Goal: Information Seeking & Learning: Learn about a topic

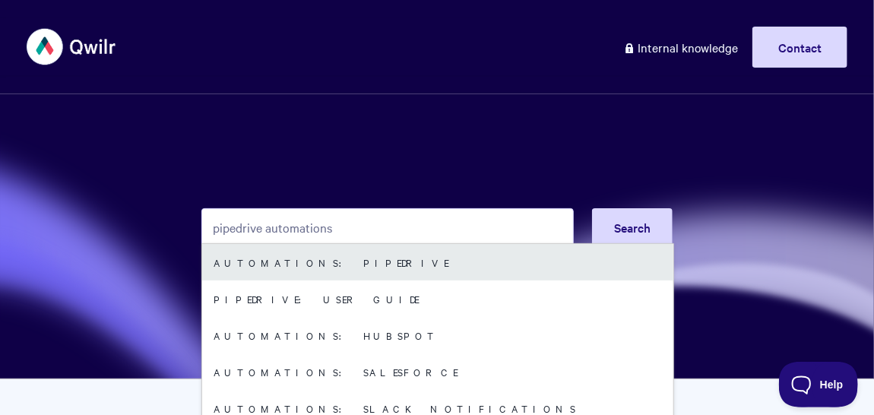
type input "pipedrive automations"
click at [388, 265] on link "Automations: Pipedrive" at bounding box center [437, 262] width 471 height 36
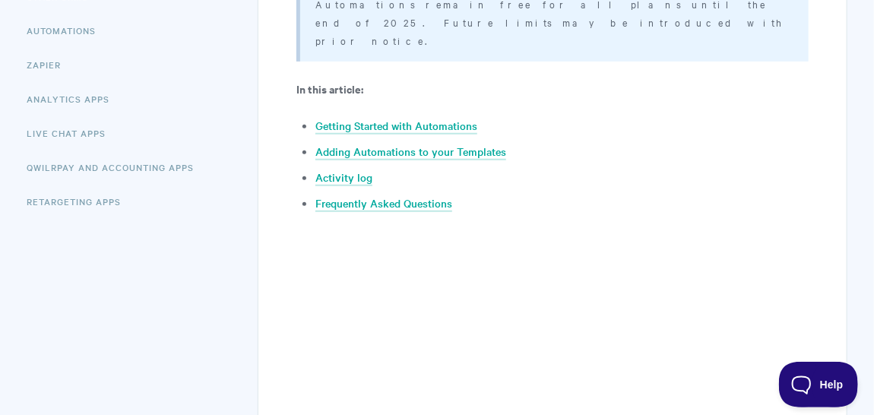
scroll to position [353, 0]
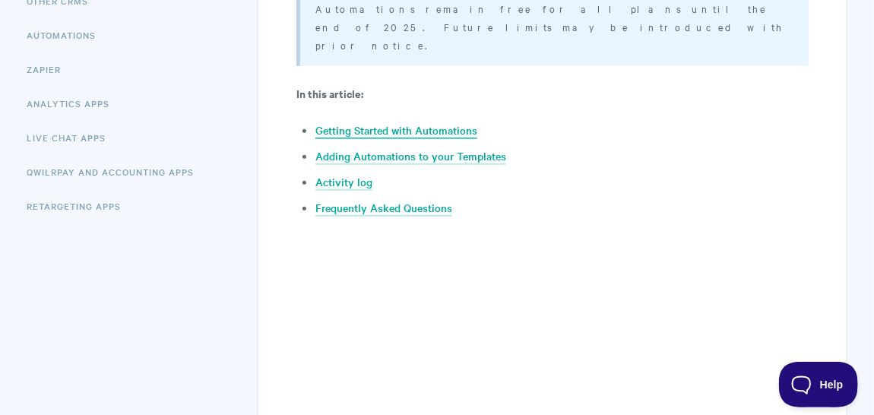
click at [414, 122] on link "Getting Started with Automations" at bounding box center [396, 130] width 162 height 17
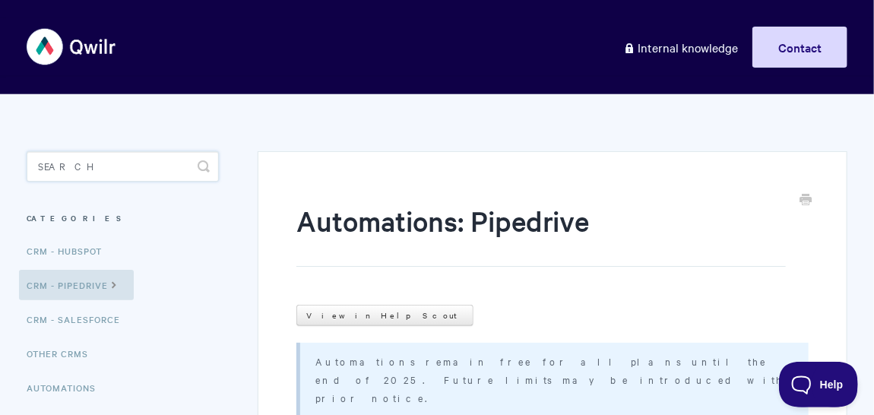
click at [142, 163] on input "Search" at bounding box center [123, 166] width 192 height 30
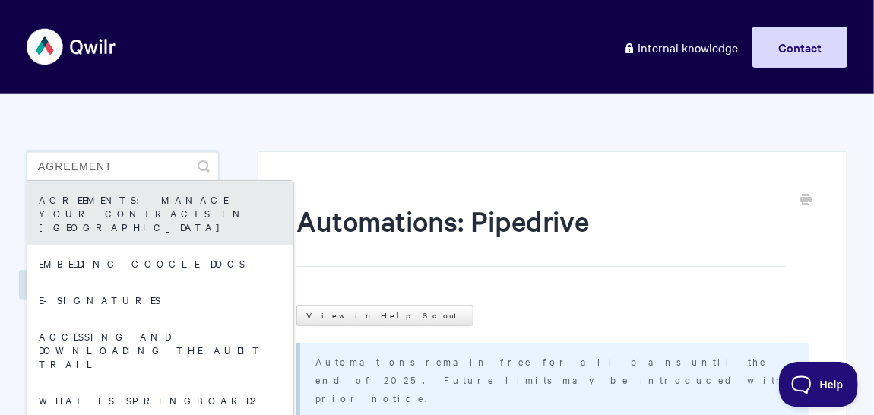
type input "agreement"
click at [163, 201] on link "Agreements: Manage your Contracts in Qwilr" at bounding box center [160, 213] width 266 height 64
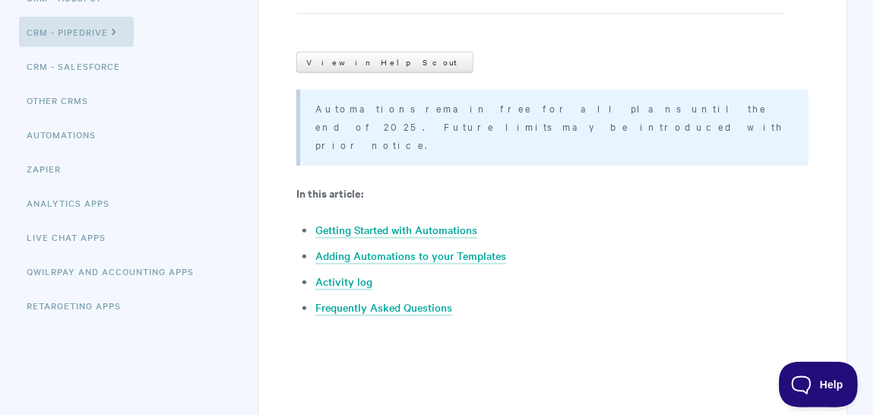
scroll to position [87, 0]
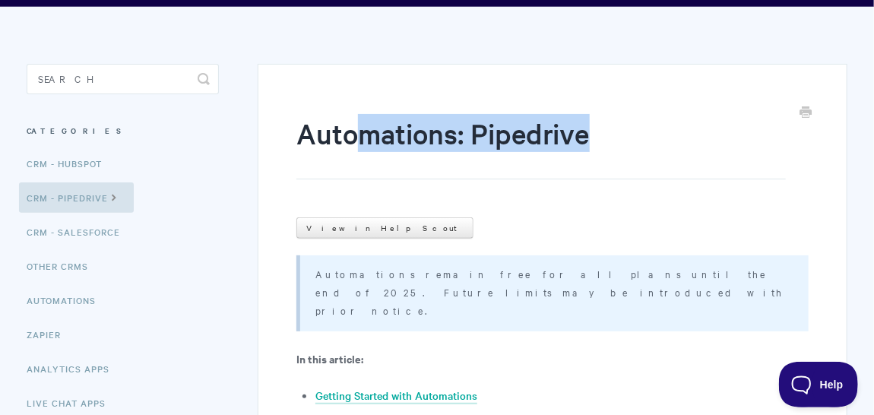
drag, startPoint x: 369, startPoint y: 131, endPoint x: 379, endPoint y: 152, distance: 23.8
click at [379, 152] on h1 "Automations: Pipedrive" at bounding box center [540, 146] width 489 height 65
click at [388, 152] on h1 "Automations: Pipedrive" at bounding box center [540, 146] width 489 height 65
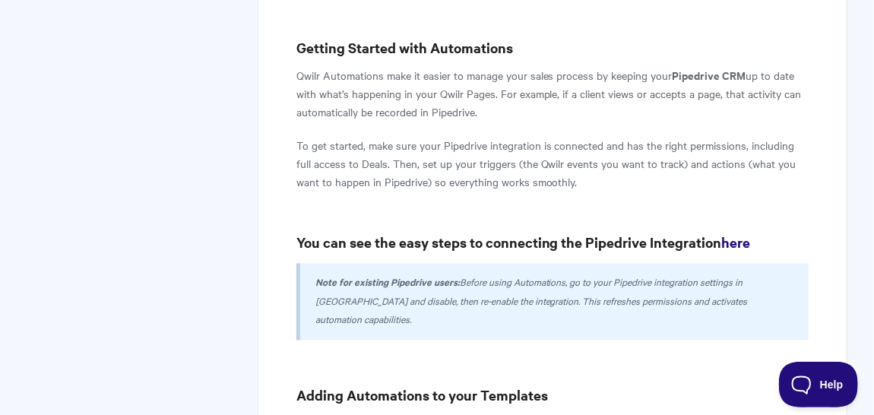
scroll to position [1035, 0]
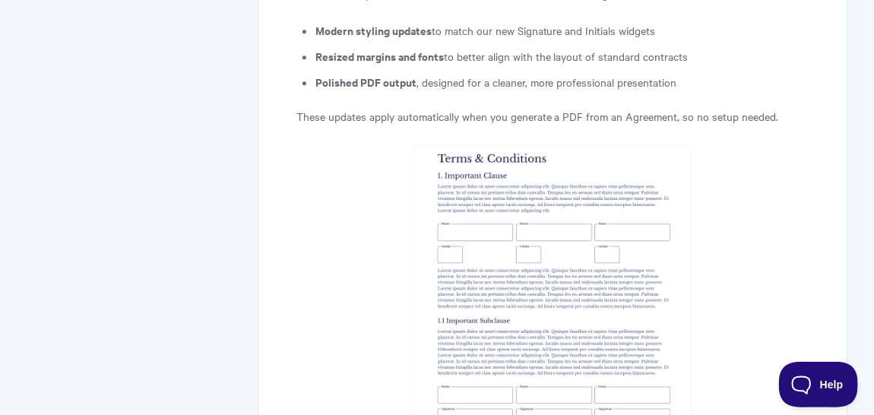
scroll to position [5983, 0]
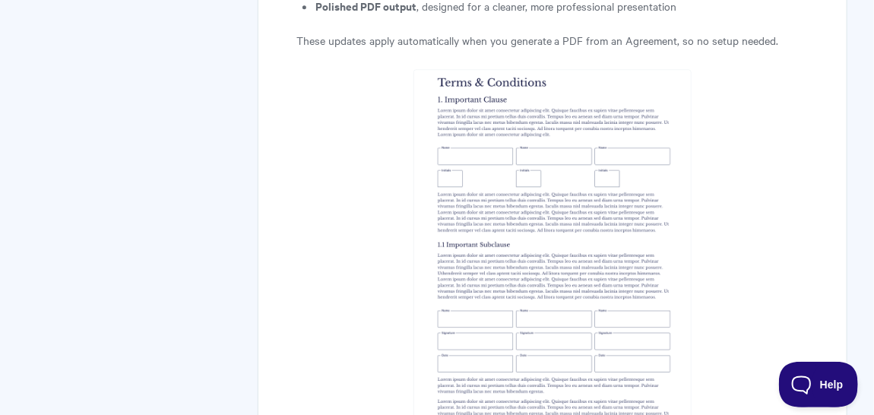
click at [575, 204] on img at bounding box center [552, 253] width 278 height 369
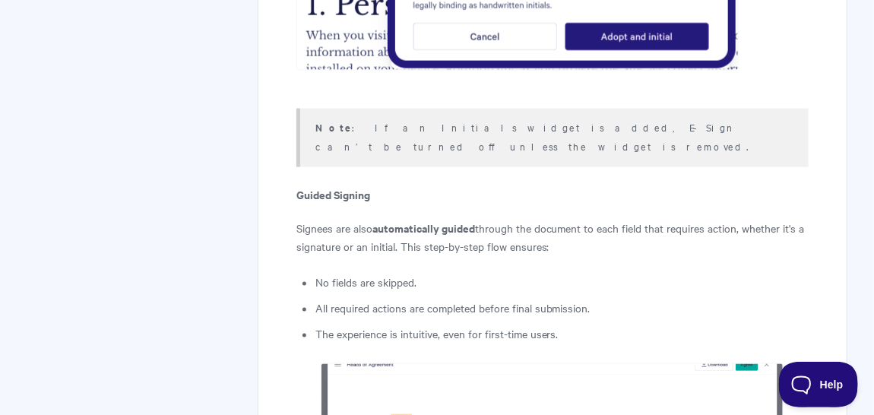
scroll to position [5191, 0]
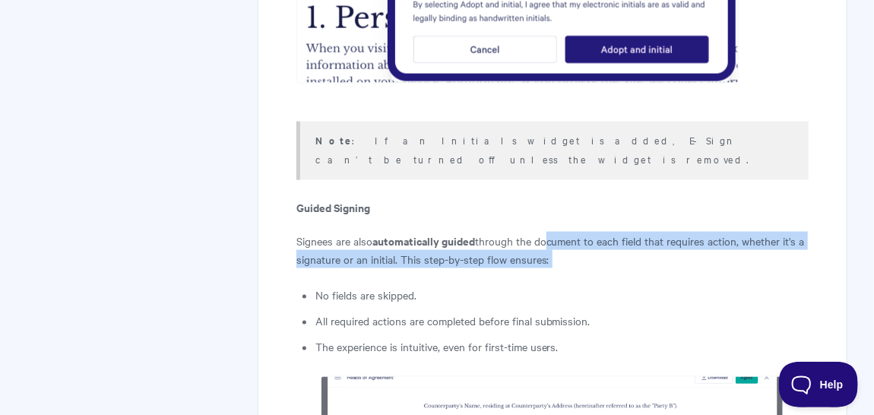
drag, startPoint x: 546, startPoint y: 198, endPoint x: 558, endPoint y: 236, distance: 39.7
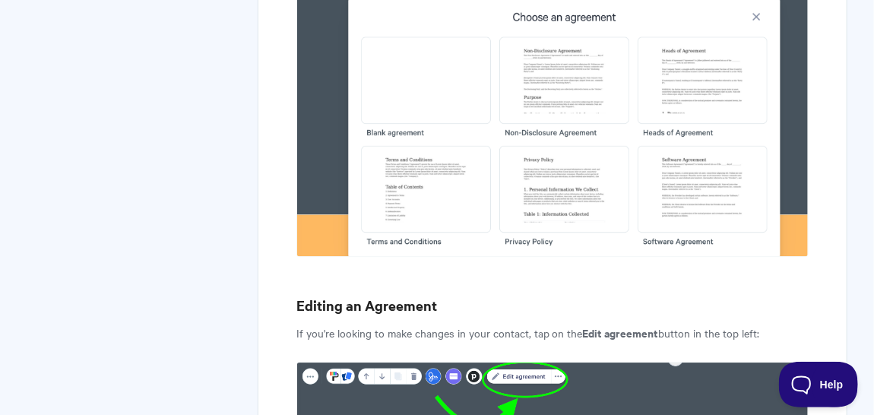
scroll to position [1560, 0]
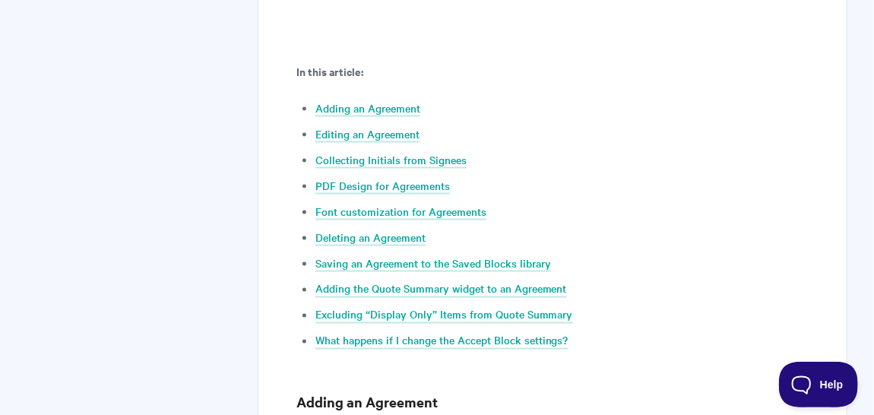
scroll to position [846, 0]
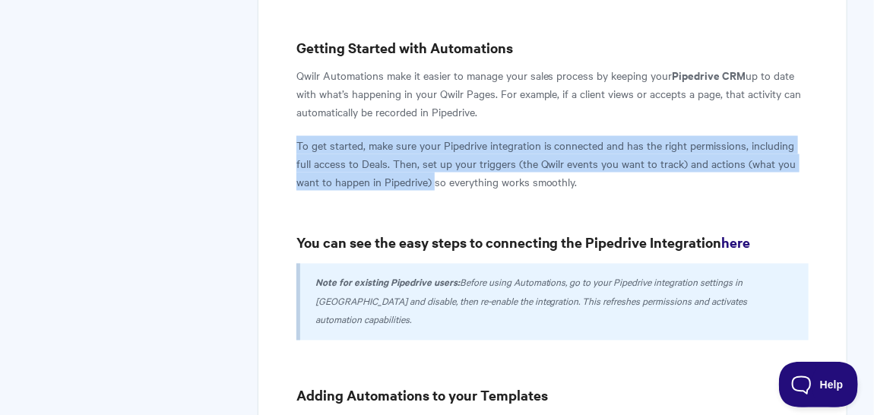
drag, startPoint x: 411, startPoint y: 87, endPoint x: 435, endPoint y: 147, distance: 63.8
click at [435, 147] on p "To get started, make sure your Pipedrive integration is connected and has the r…" at bounding box center [552, 163] width 512 height 55
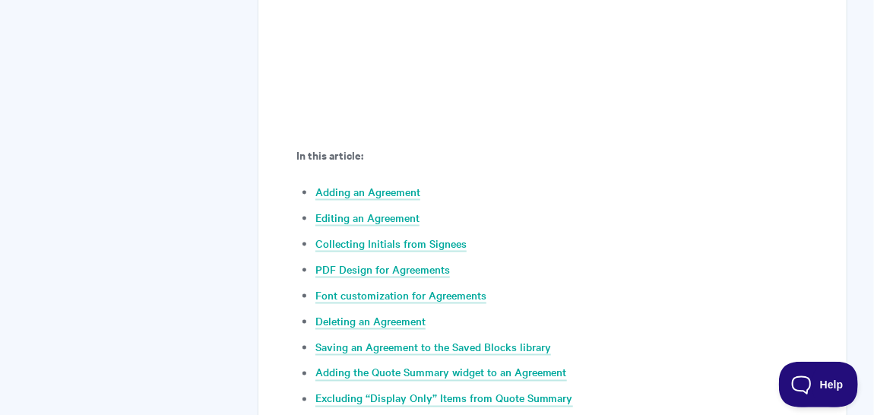
scroll to position [1028, 0]
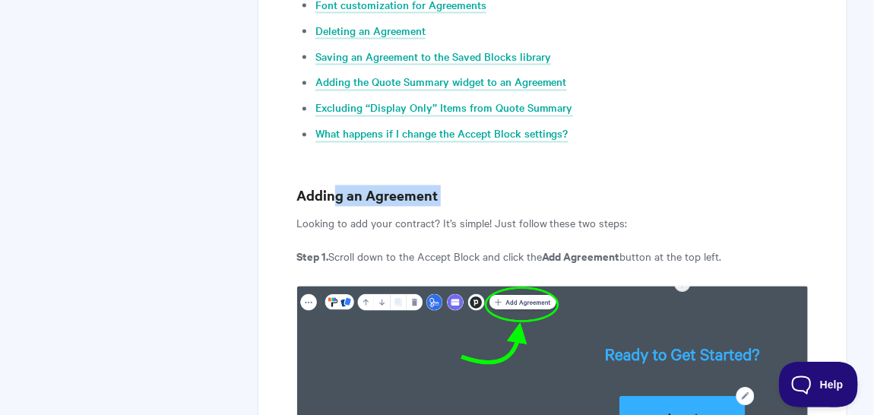
drag, startPoint x: 333, startPoint y: 198, endPoint x: 343, endPoint y: 229, distance: 32.0
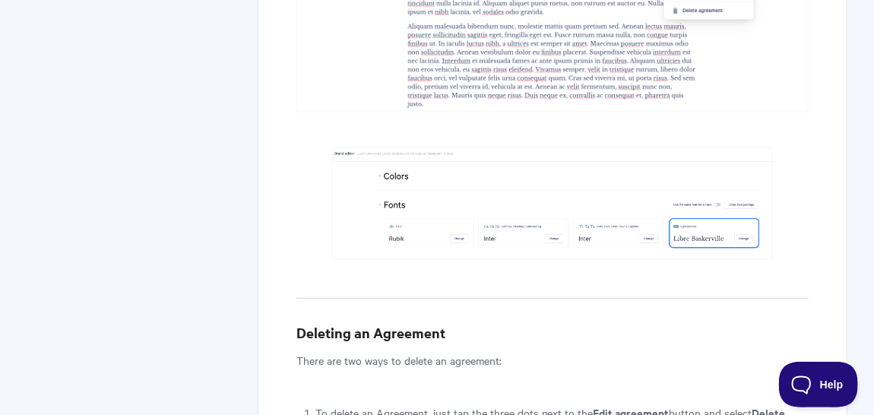
scroll to position [7396, 0]
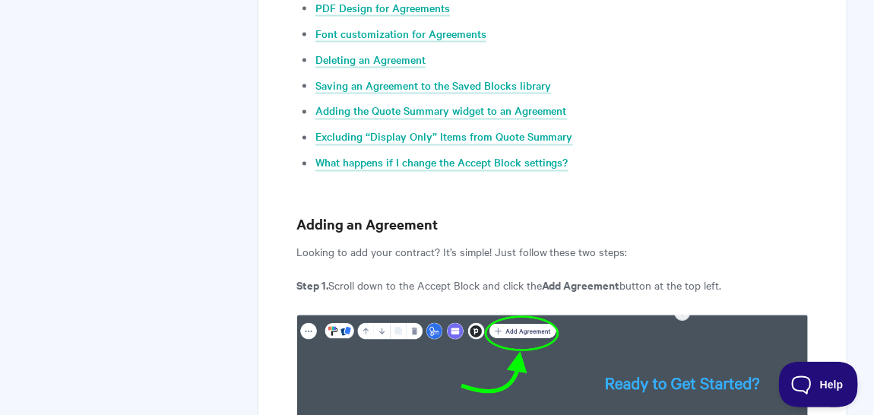
scroll to position [997, 0]
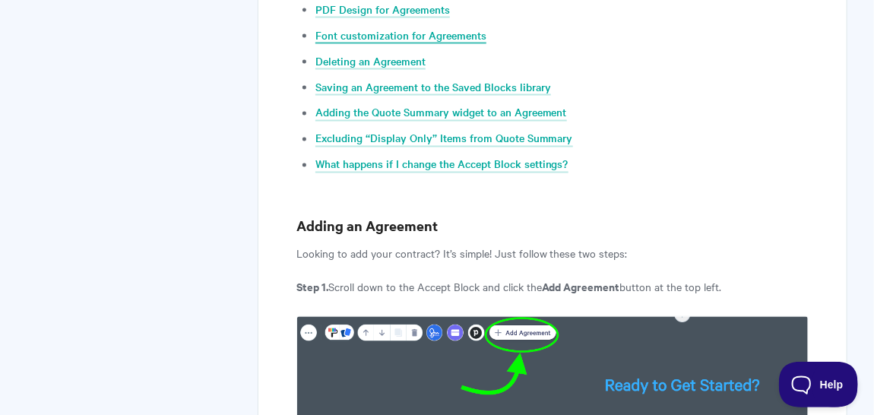
click at [351, 34] on link "Font customization for Agreements" at bounding box center [400, 35] width 171 height 17
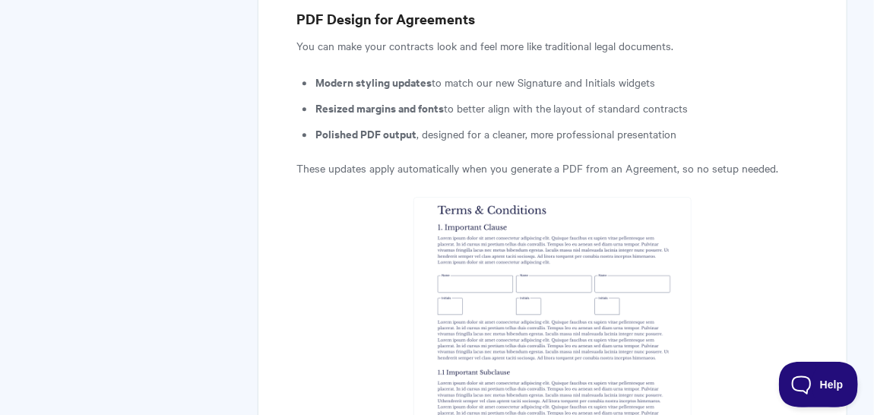
scroll to position [5846, 0]
